Goal: Download file/media

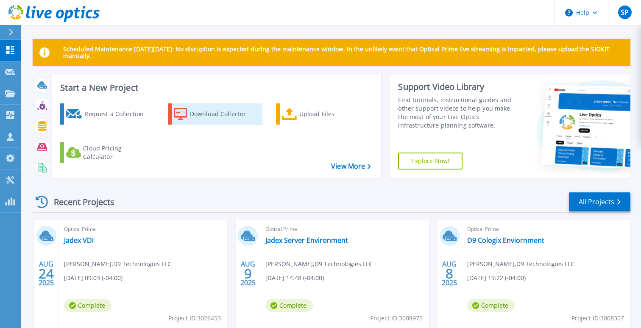
click at [198, 115] on div "Download Collector" at bounding box center [224, 114] width 68 height 17
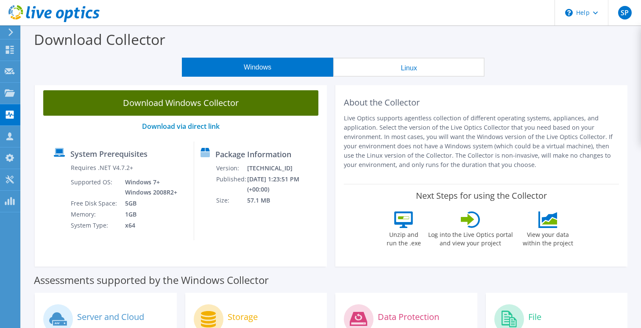
click at [182, 102] on link "Download Windows Collector" at bounding box center [180, 102] width 275 height 25
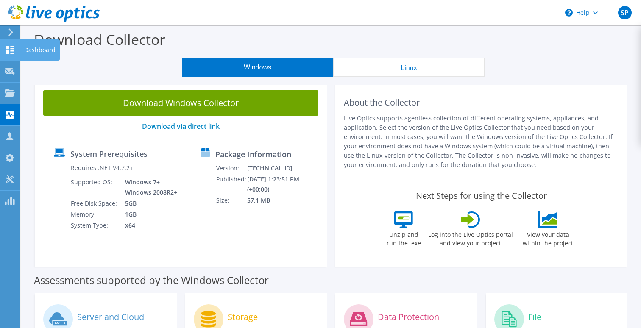
click at [9, 53] on icon at bounding box center [10, 50] width 10 height 8
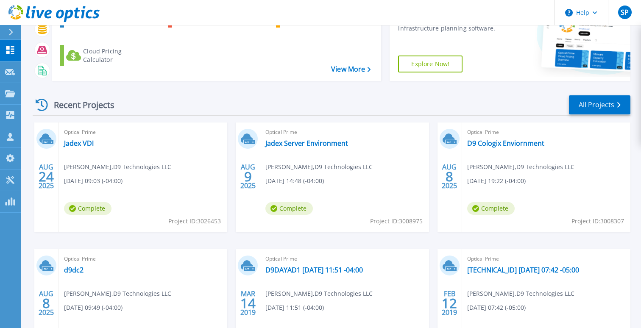
scroll to position [99, 0]
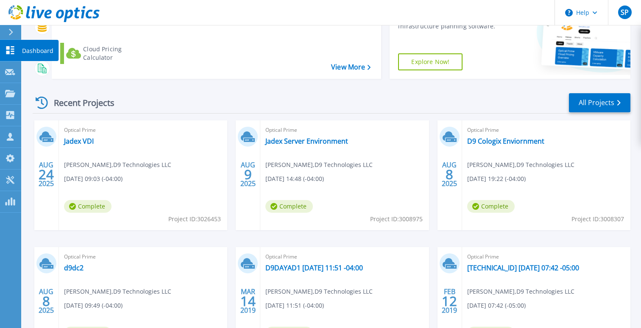
click at [12, 47] on icon at bounding box center [10, 50] width 8 height 8
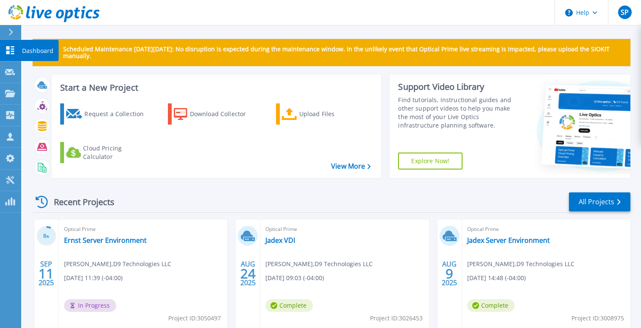
click at [9, 49] on icon at bounding box center [10, 50] width 8 height 8
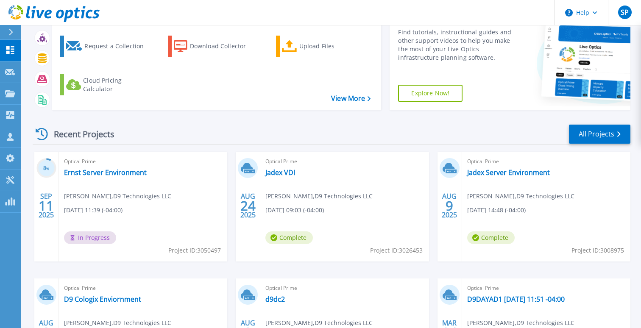
scroll to position [75, 0]
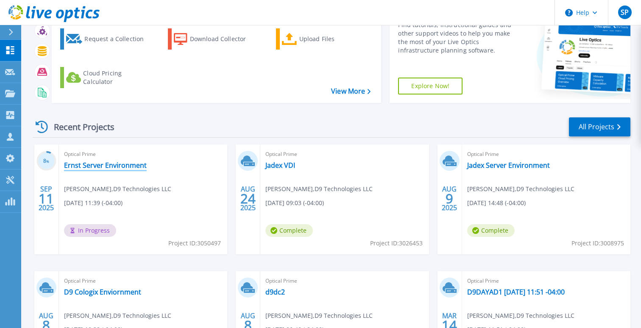
click at [106, 167] on link "Ernst Server Environment" at bounding box center [105, 165] width 83 height 8
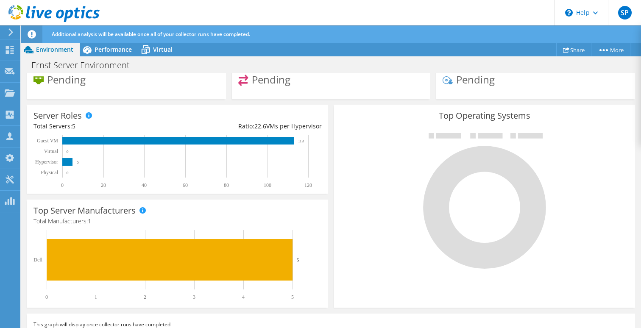
scroll to position [145, 0]
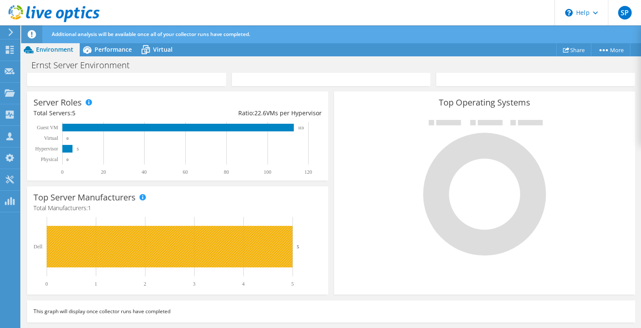
click at [126, 249] on rect at bounding box center [170, 247] width 246 height 42
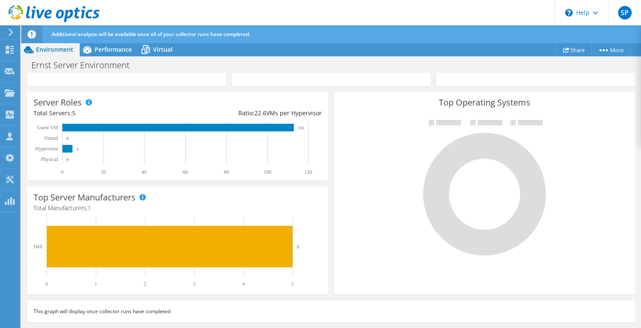
scroll to position [0, 0]
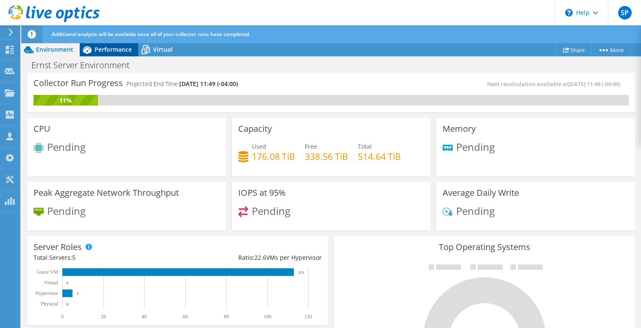
click at [109, 49] on span "Performance" at bounding box center [113, 49] width 37 height 8
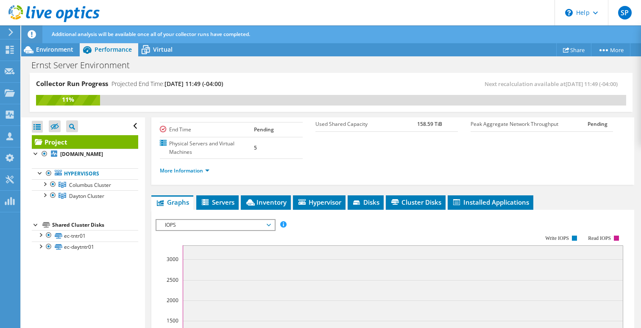
scroll to position [105, 0]
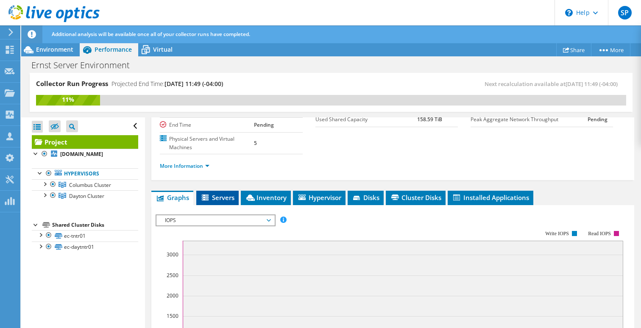
click at [216, 193] on span "Servers" at bounding box center [218, 197] width 34 height 8
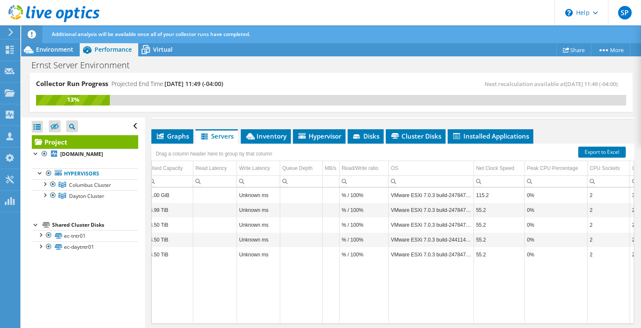
scroll to position [0, 197]
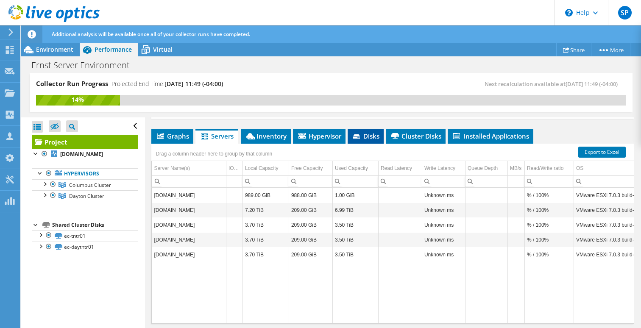
click at [364, 132] on span "Disks" at bounding box center [366, 136] width 28 height 8
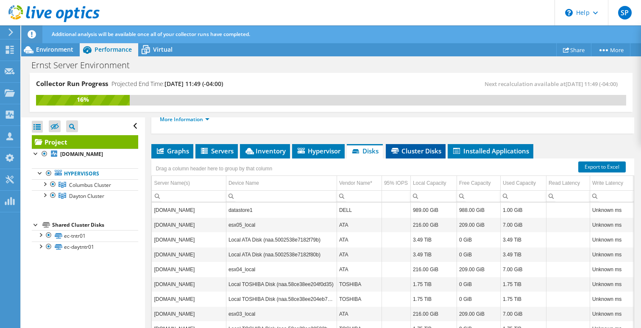
click at [417, 147] on span "Cluster Disks" at bounding box center [415, 151] width 51 height 8
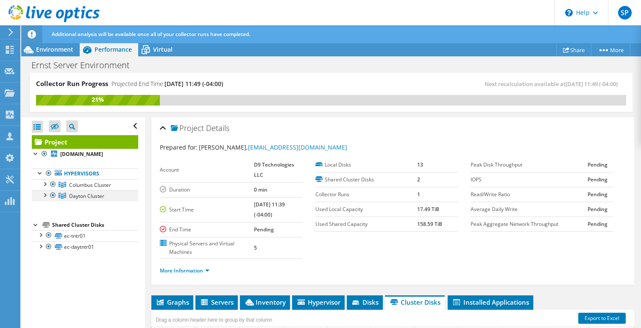
click at [45, 197] on div at bounding box center [44, 194] width 8 height 8
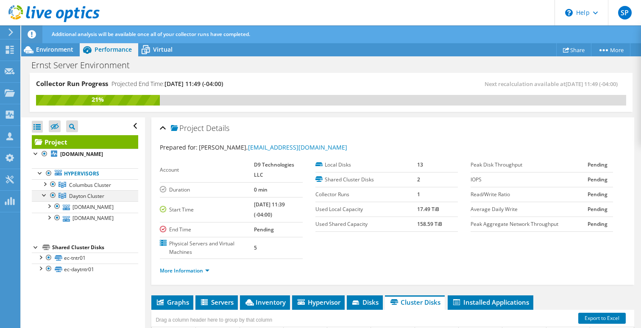
click at [45, 197] on div at bounding box center [44, 194] width 8 height 8
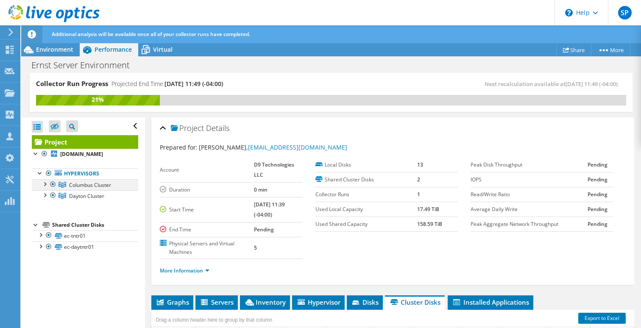
click at [47, 184] on div at bounding box center [44, 183] width 8 height 8
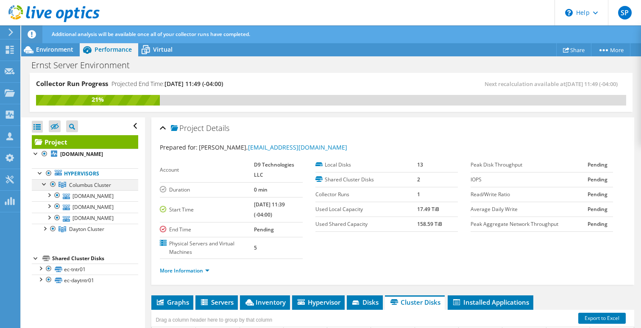
click at [47, 184] on div at bounding box center [44, 183] width 8 height 8
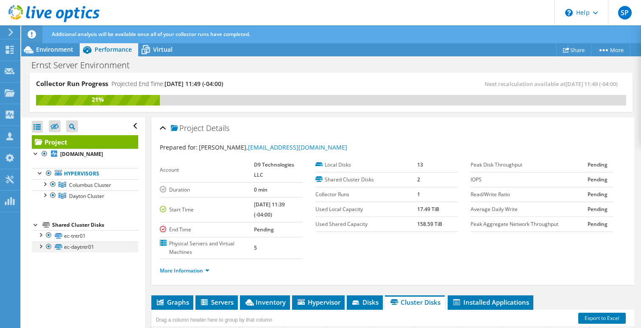
click at [41, 249] on div at bounding box center [40, 246] width 8 height 8
click at [40, 248] on div at bounding box center [40, 246] width 8 height 8
click at [40, 237] on div at bounding box center [40, 234] width 8 height 8
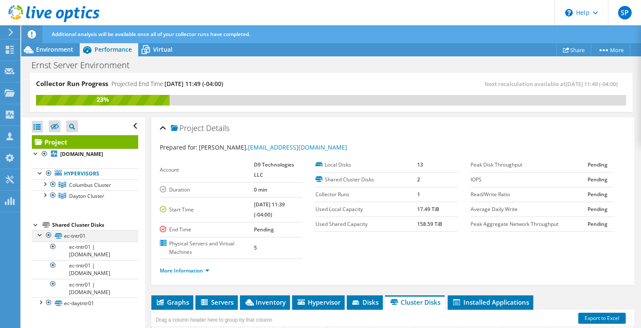
click at [40, 237] on div at bounding box center [40, 234] width 8 height 8
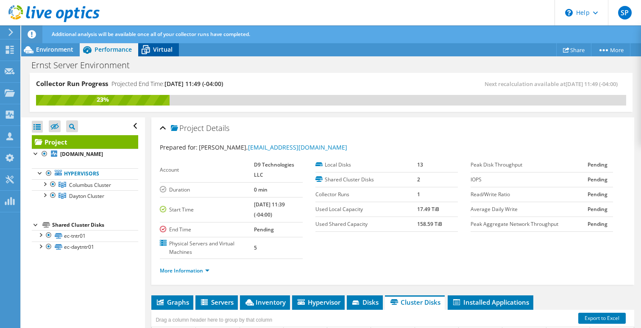
click at [158, 51] on span "Virtual" at bounding box center [163, 49] width 20 height 8
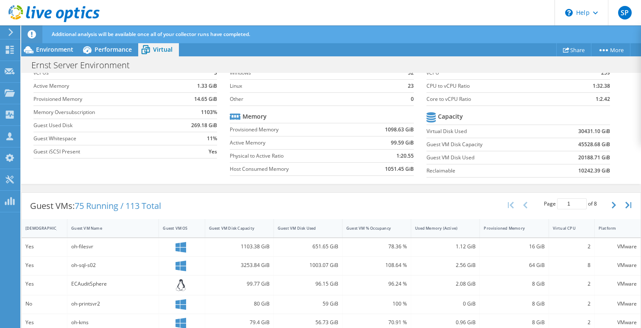
scroll to position [0, 0]
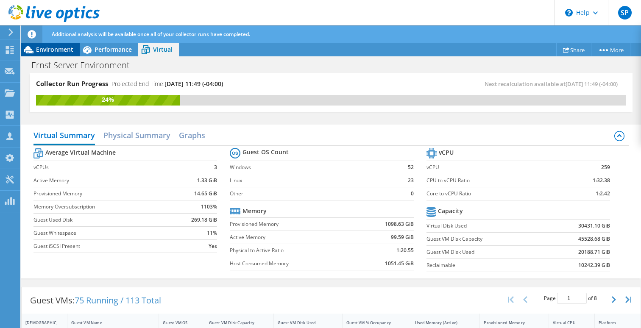
click at [60, 50] on span "Environment" at bounding box center [54, 49] width 37 height 8
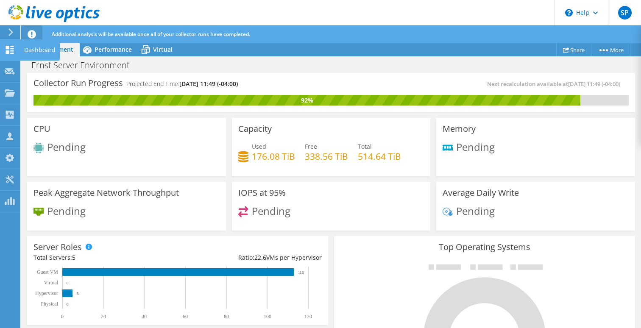
click at [11, 52] on icon at bounding box center [10, 50] width 10 height 8
